Goal: Task Accomplishment & Management: Use online tool/utility

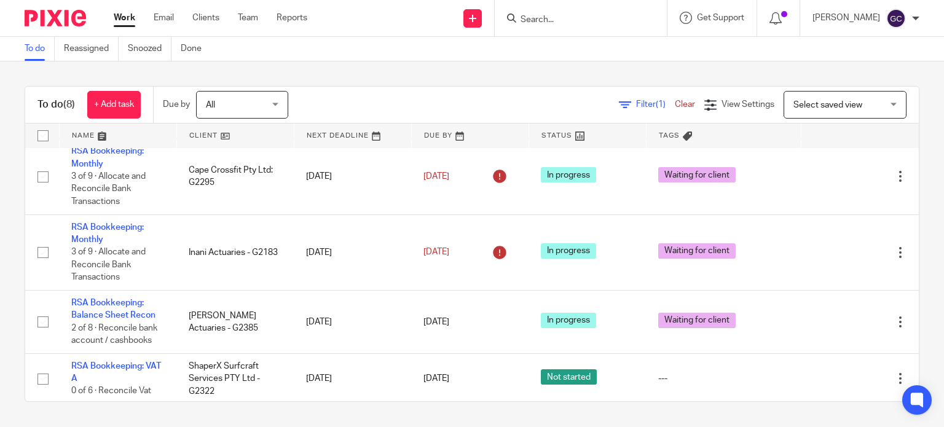
scroll to position [259, 0]
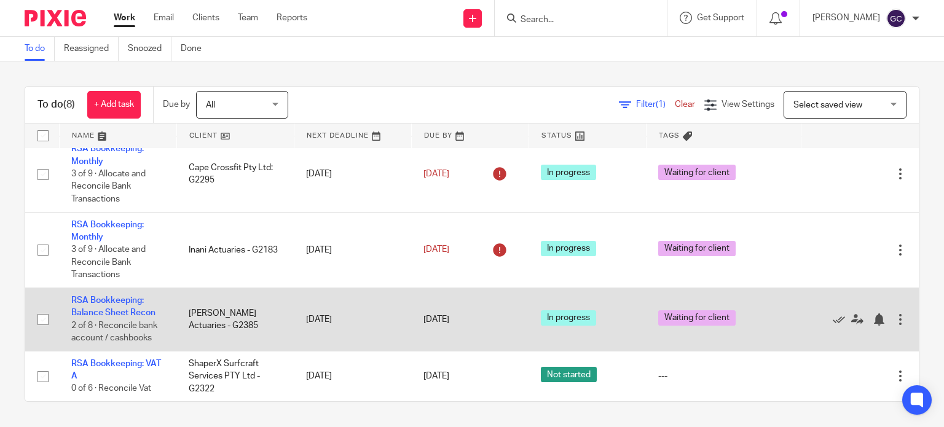
drag, startPoint x: 261, startPoint y: 328, endPoint x: 191, endPoint y: 314, distance: 72.0
click at [191, 314] on td "[PERSON_NAME] Actuaries - G2385" at bounding box center [234, 319] width 117 height 63
click at [124, 307] on td "RSA Bookkeeping: Balance Sheet Recon 2 of 8 · Reconcile bank account / cashbooks" at bounding box center [117, 319] width 117 height 63
click at [120, 311] on link "RSA Bookkeeping: Balance Sheet Recon" at bounding box center [113, 306] width 84 height 21
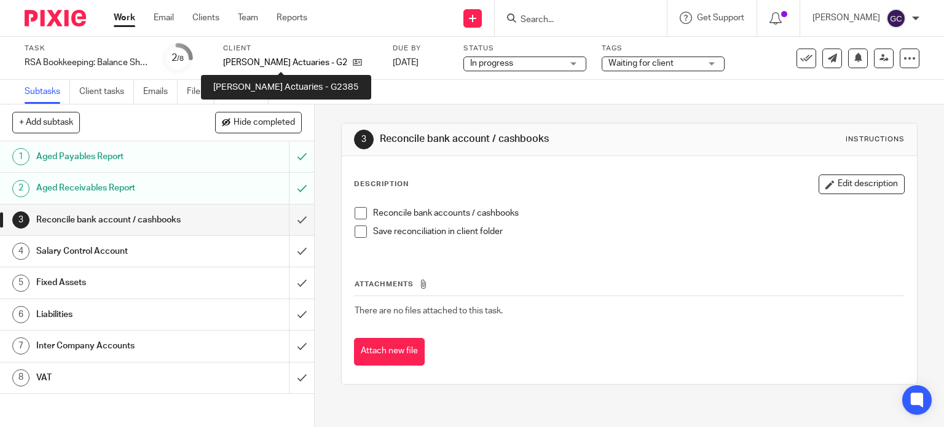
click at [291, 63] on p "[PERSON_NAME] Actuaries - G2385" at bounding box center [285, 63] width 124 height 12
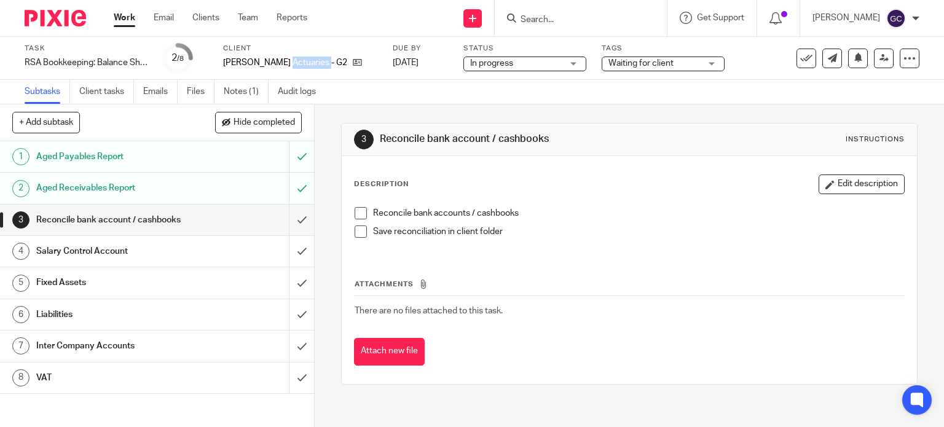
click at [291, 63] on p "[PERSON_NAME] Actuaries - G2385" at bounding box center [285, 63] width 124 height 12
copy div "[PERSON_NAME] Actuaries - G2385"
